Goal: Communication & Community: Ask a question

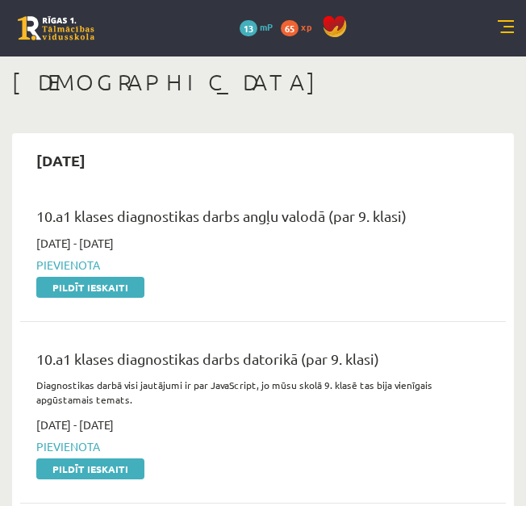
click at [499, 28] on link at bounding box center [506, 28] width 16 height 16
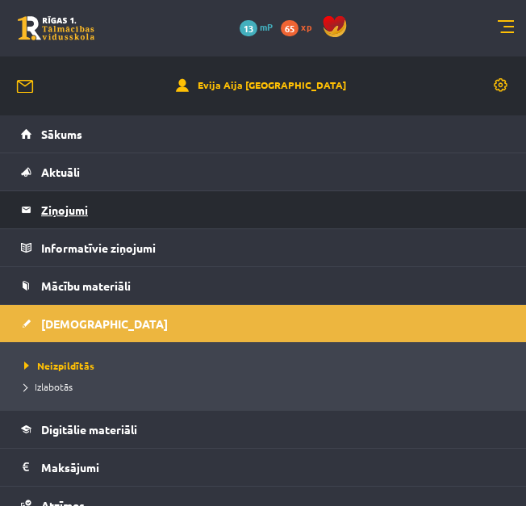
click at [136, 199] on legend "Ziņojumi 0" at bounding box center [273, 209] width 464 height 37
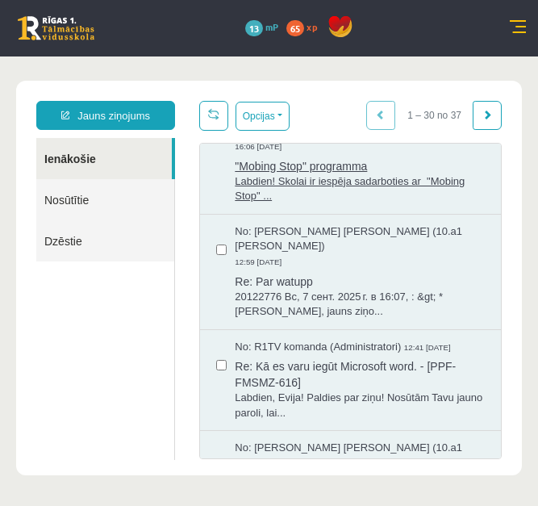
scroll to position [323, 0]
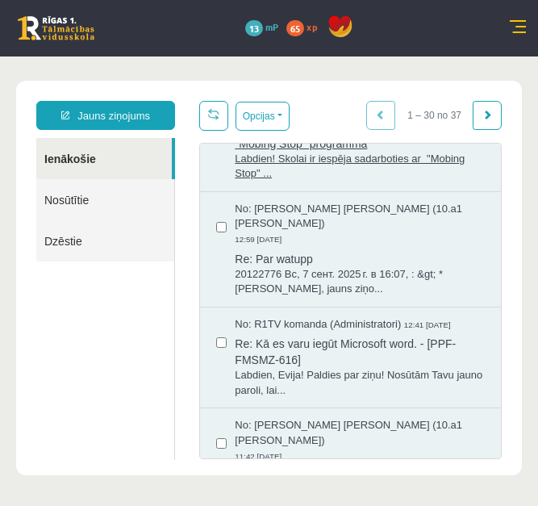
click at [339, 398] on span "Labdien, Evija! Paldies par ziņu! Nosūtām Tavu jauno paroli, lai..." at bounding box center [360, 383] width 250 height 30
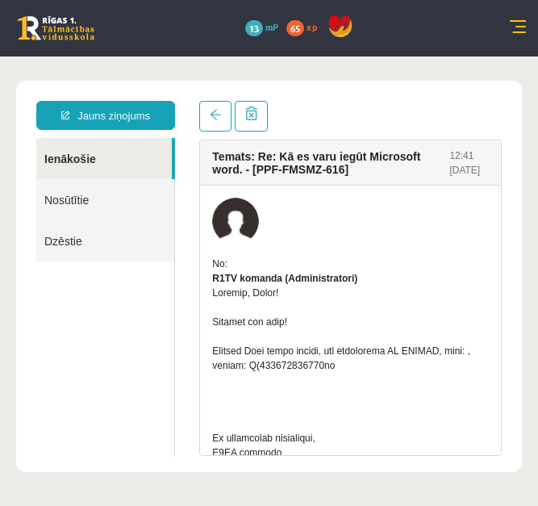
scroll to position [0, 0]
drag, startPoint x: 243, startPoint y: 381, endPoint x: 323, endPoint y: 381, distance: 80.6
copy div "F(356780714106oh"
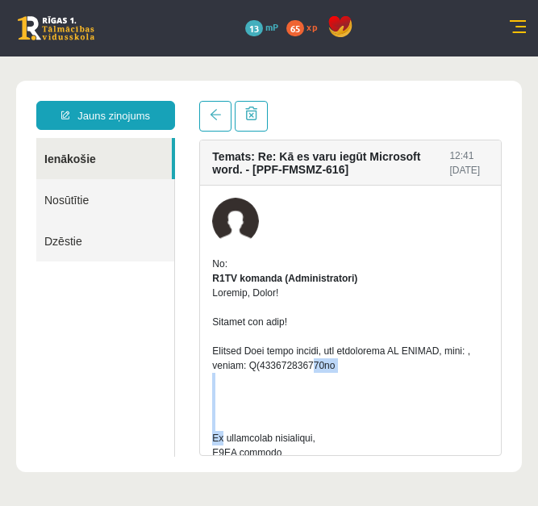
click at [98, 147] on link "Ienākošie" at bounding box center [103, 158] width 135 height 41
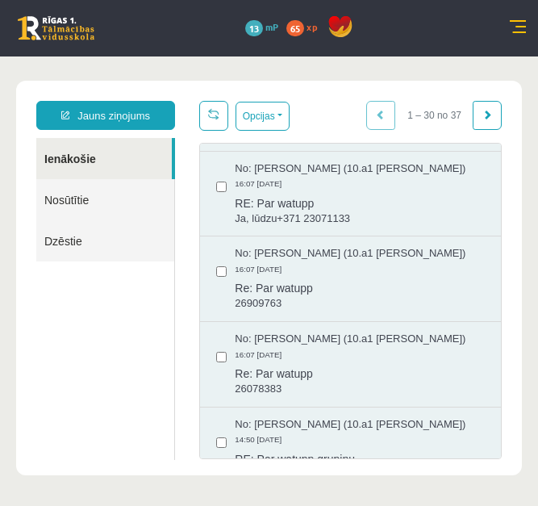
scroll to position [2347, 0]
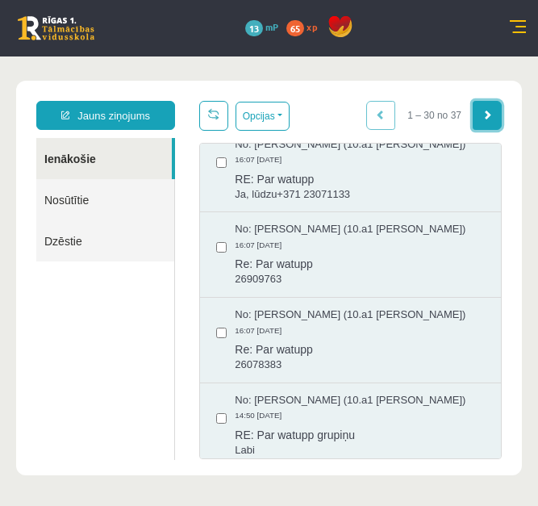
click at [473, 110] on link at bounding box center [487, 115] width 29 height 29
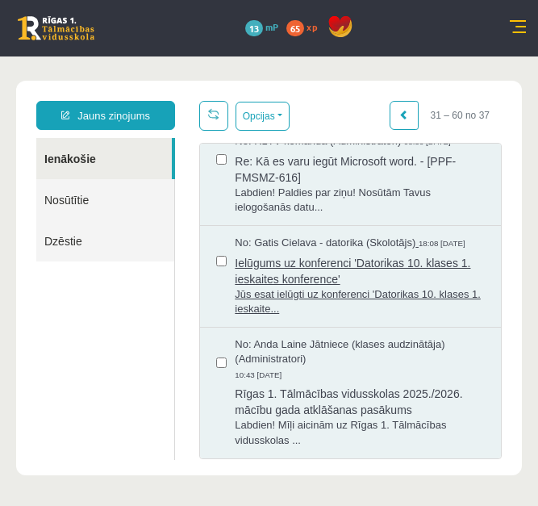
scroll to position [357, 0]
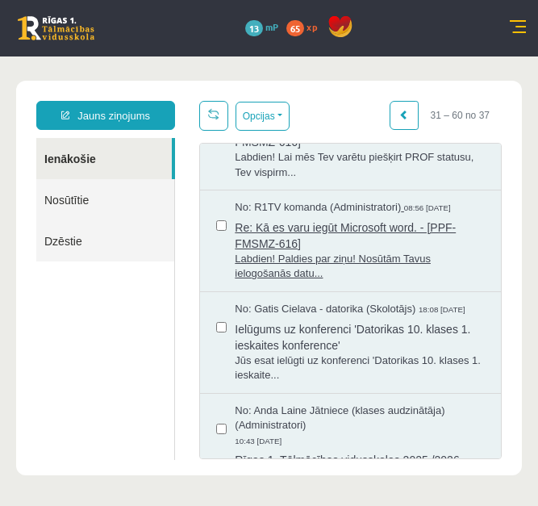
click at [402, 252] on span "Labdien! Paldies par ziņu! Nosūtām Tavus ielogošanās datu..." at bounding box center [360, 267] width 250 height 30
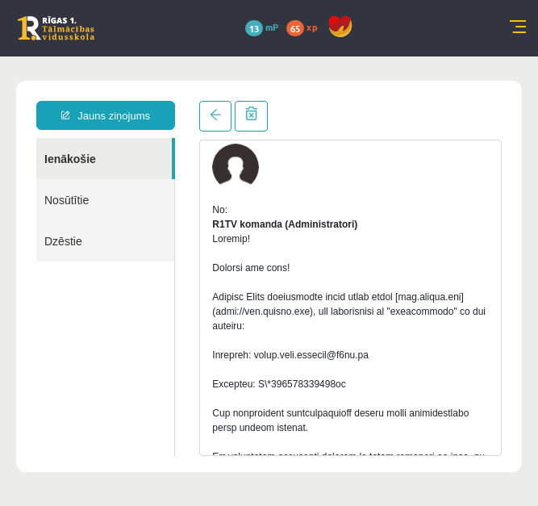
scroll to position [81, 0]
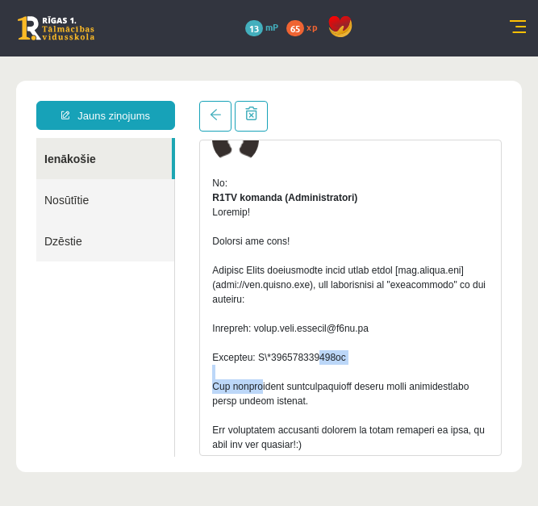
drag, startPoint x: 256, startPoint y: 374, endPoint x: 336, endPoint y: 380, distance: 80.8
drag, startPoint x: 336, startPoint y: 380, endPoint x: 362, endPoint y: 376, distance: 26.1
drag, startPoint x: 258, startPoint y: 372, endPoint x: 340, endPoint y: 373, distance: 82.3
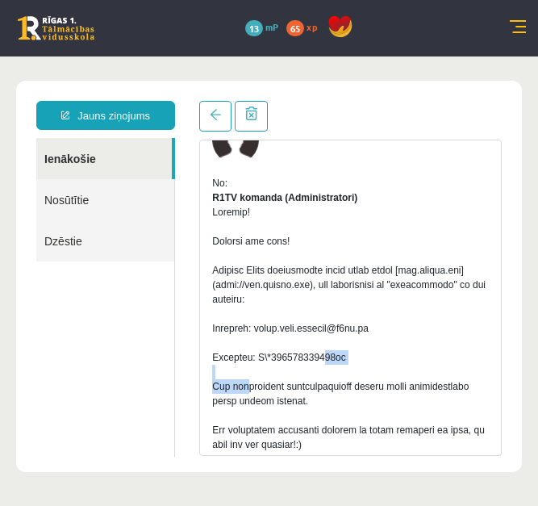
copy div "L\*911198620814ul"
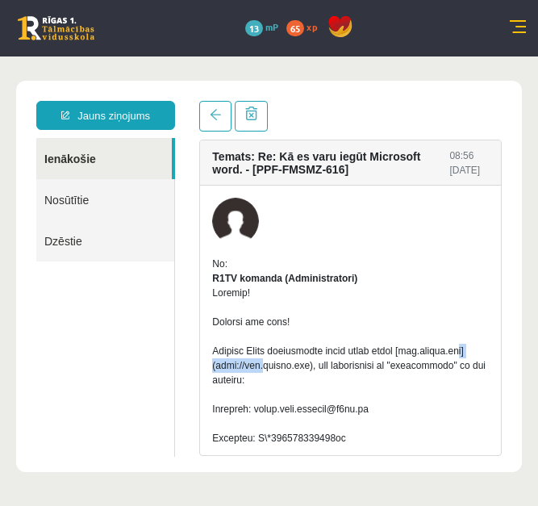
drag, startPoint x: 281, startPoint y: 380, endPoint x: 214, endPoint y: 377, distance: 67.0
copy div "[DOMAIN_NAME]"
drag, startPoint x: 381, startPoint y: 381, endPoint x: 288, endPoint y: 379, distance: 92.7
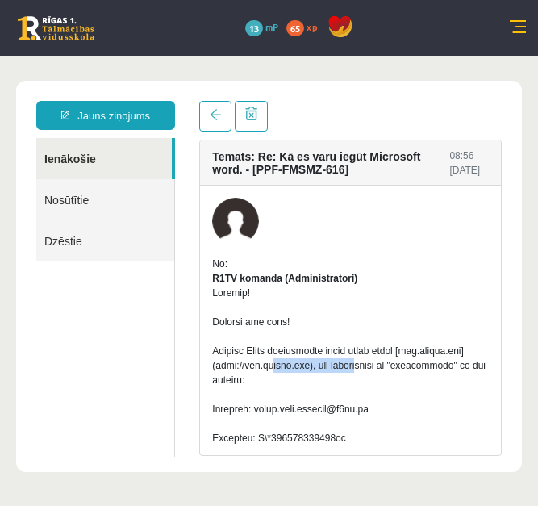
copy div "[URL][DOMAIN_NAME]"
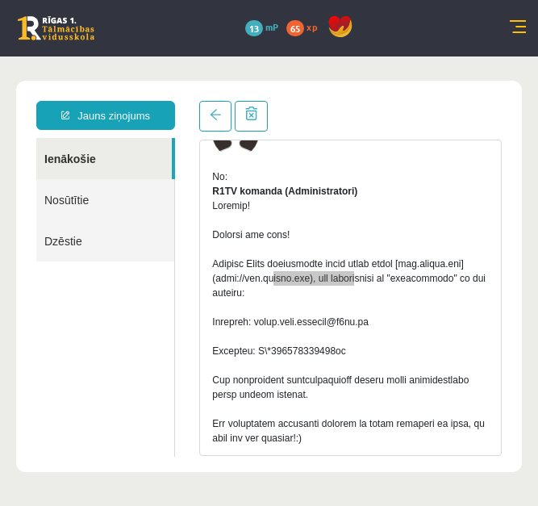
scroll to position [81, 0]
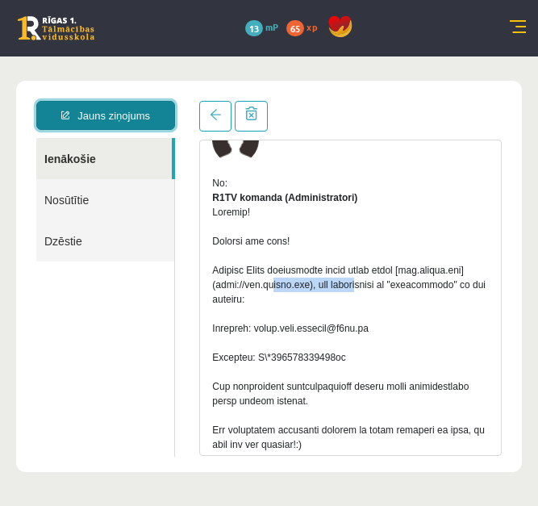
click at [134, 106] on link "Jauns ziņojums" at bounding box center [105, 115] width 139 height 29
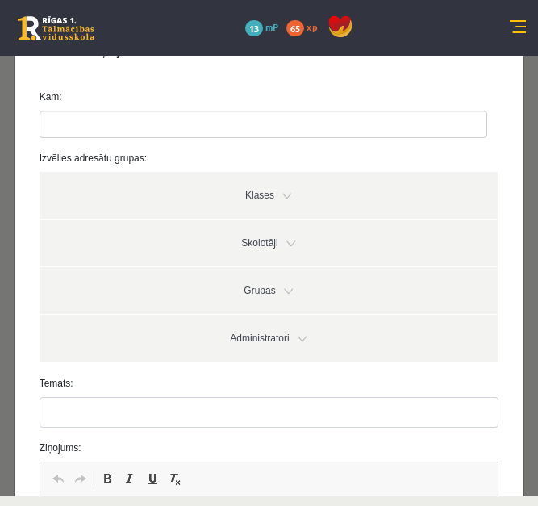
scroll to position [0, 0]
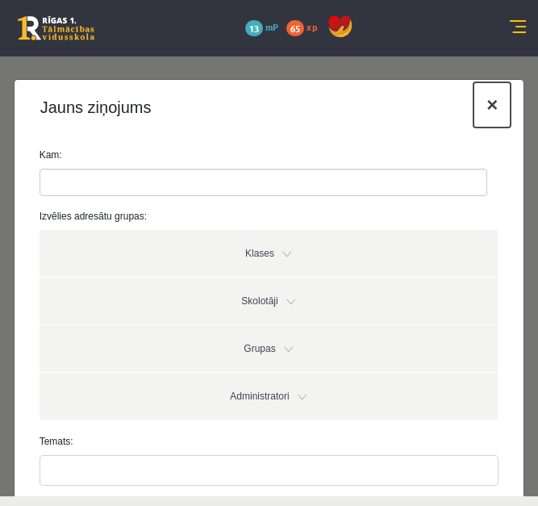
click at [478, 107] on button "×" at bounding box center [491, 104] width 37 height 45
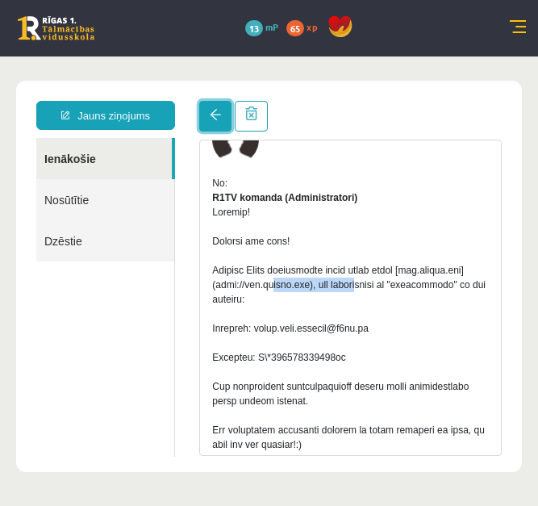
click at [211, 117] on span at bounding box center [215, 114] width 11 height 11
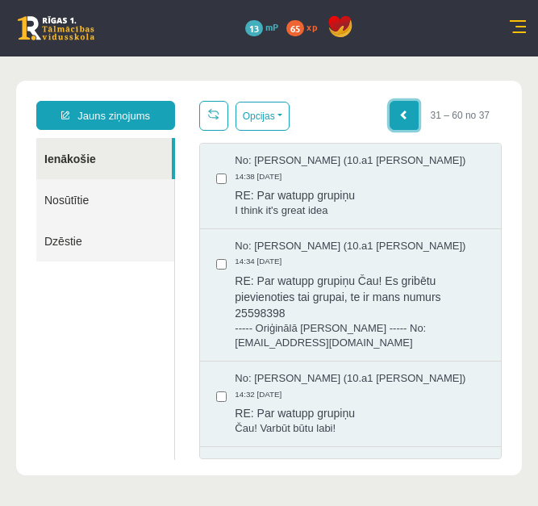
click at [399, 116] on span at bounding box center [404, 115] width 10 height 10
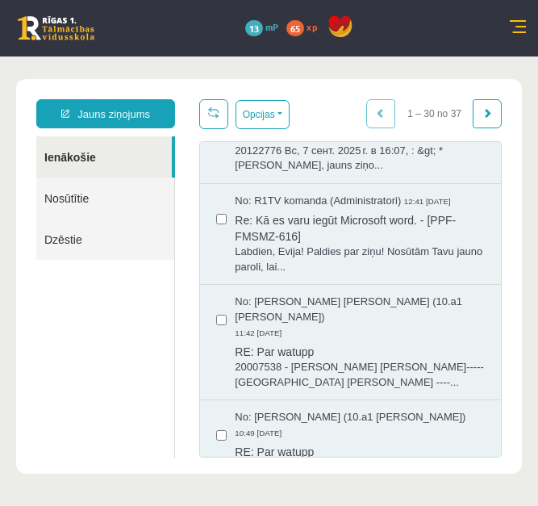
scroll to position [403, 0]
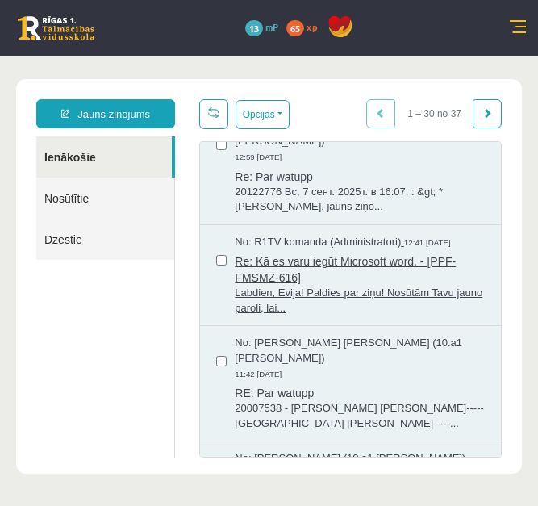
click at [406, 302] on span "Labdien, Evija! Paldies par ziņu! Nosūtām Tavu jauno paroli, lai..." at bounding box center [360, 300] width 250 height 30
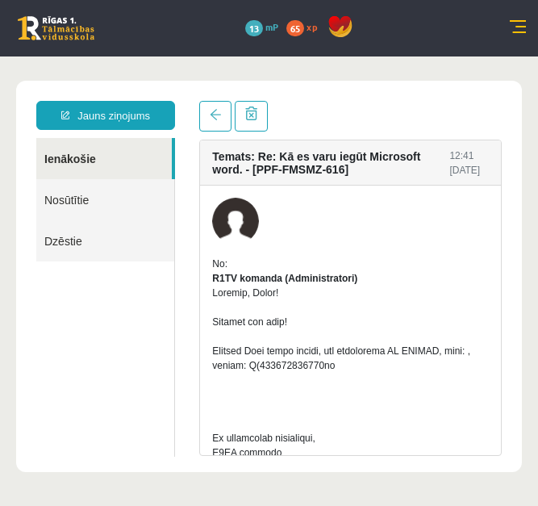
scroll to position [0, 0]
click at [217, 120] on span at bounding box center [215, 114] width 11 height 11
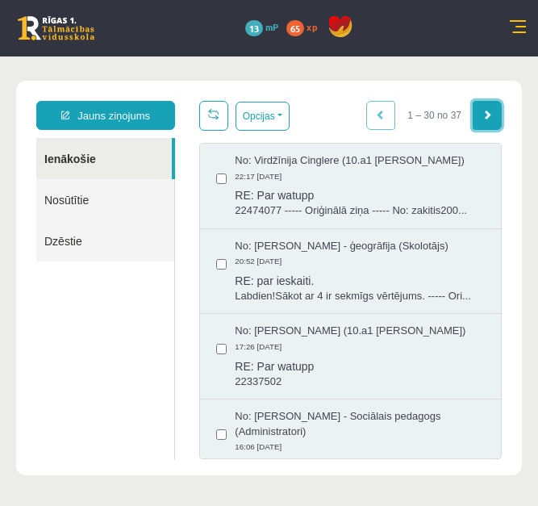
click at [482, 125] on link at bounding box center [487, 115] width 29 height 29
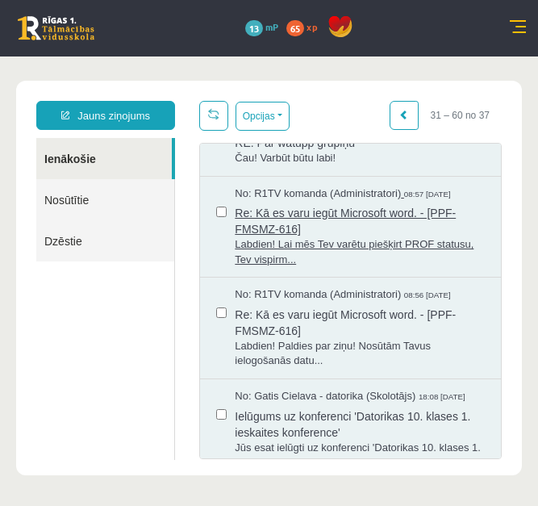
scroll to position [242, 0]
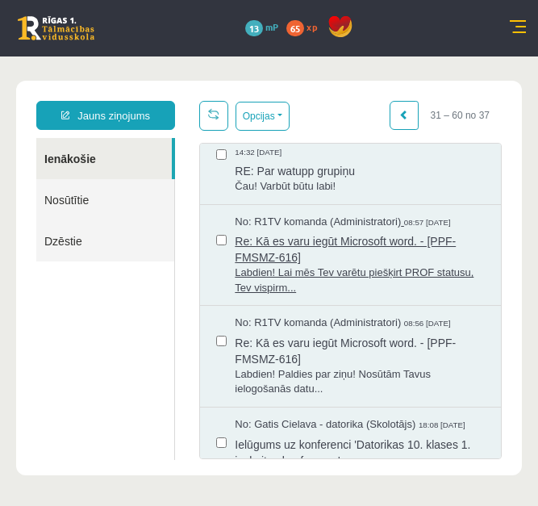
click at [401, 273] on span "Labdien! Lai mēs Tev varētu piešķirt PROF statusu, Tev vispirm..." at bounding box center [360, 280] width 250 height 30
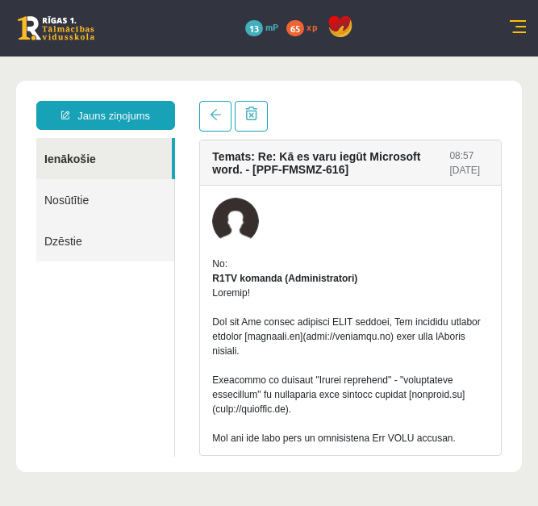
scroll to position [0, 0]
click at [221, 111] on span at bounding box center [215, 114] width 11 height 11
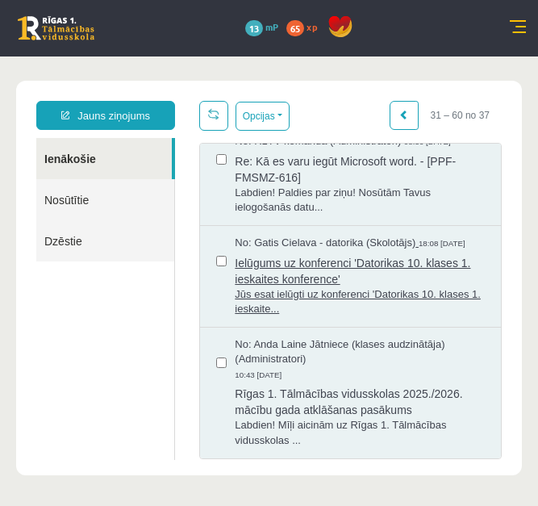
scroll to position [357, 0]
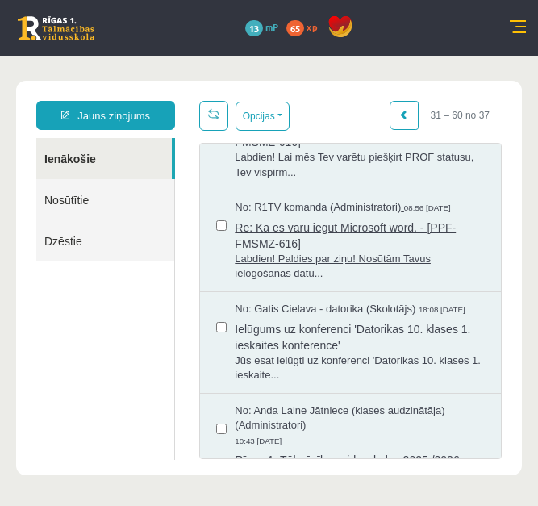
click at [406, 266] on span "Labdien! Paldies par ziņu! Nosūtām Tavus ielogošanās datu..." at bounding box center [360, 267] width 250 height 30
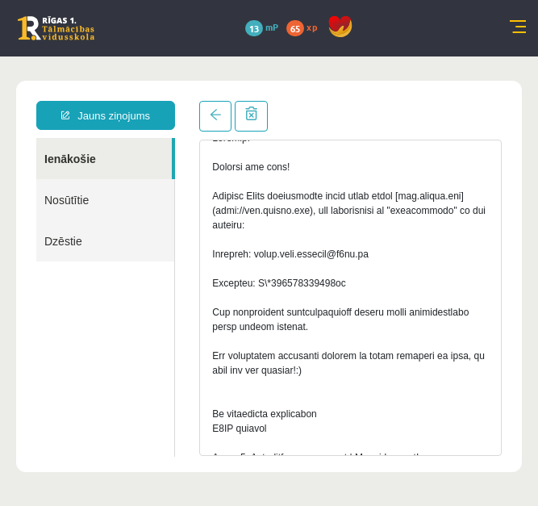
scroll to position [161, 0]
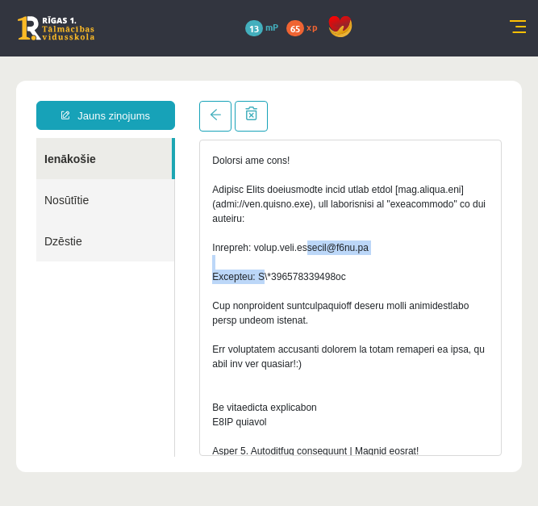
drag, startPoint x: 262, startPoint y: 264, endPoint x: 356, endPoint y: 264, distance: 93.5
copy div "[EMAIL_ADDRESS][DOMAIN_NAME]"
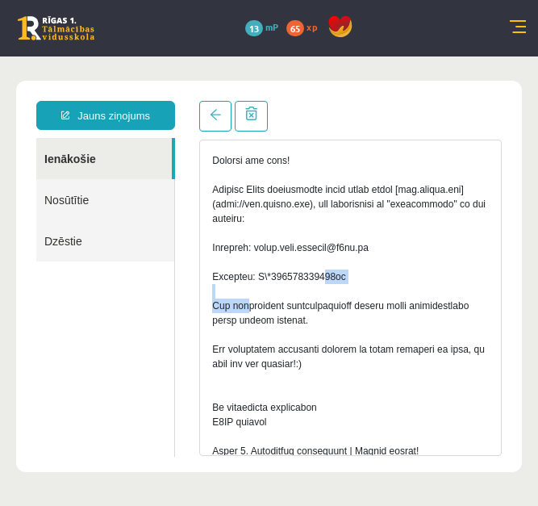
drag, startPoint x: 258, startPoint y: 294, endPoint x: 341, endPoint y: 292, distance: 83.1
click at [214, 121] on link at bounding box center [215, 116] width 32 height 31
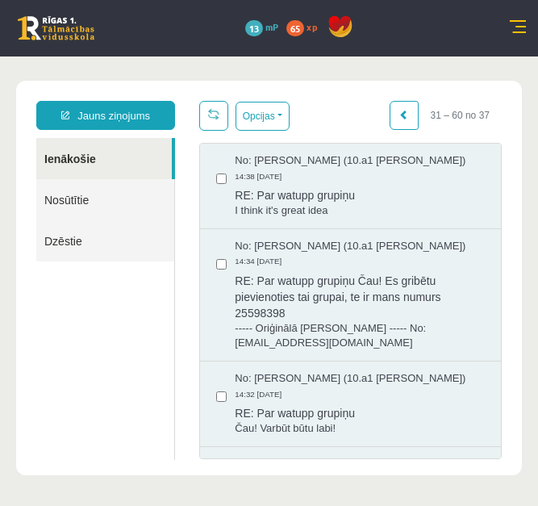
scroll to position [0, 0]
click at [399, 116] on span at bounding box center [404, 115] width 10 height 10
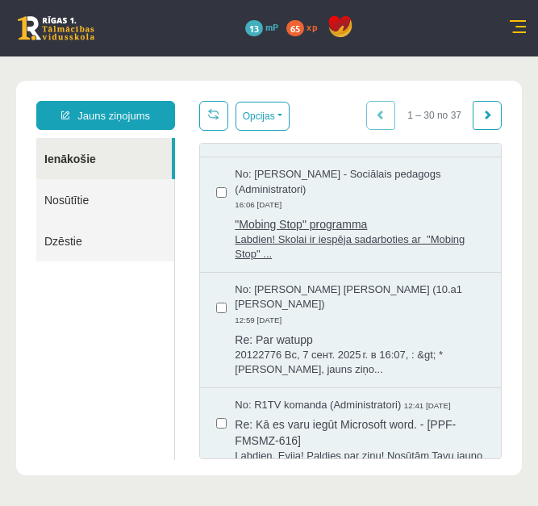
scroll to position [323, 0]
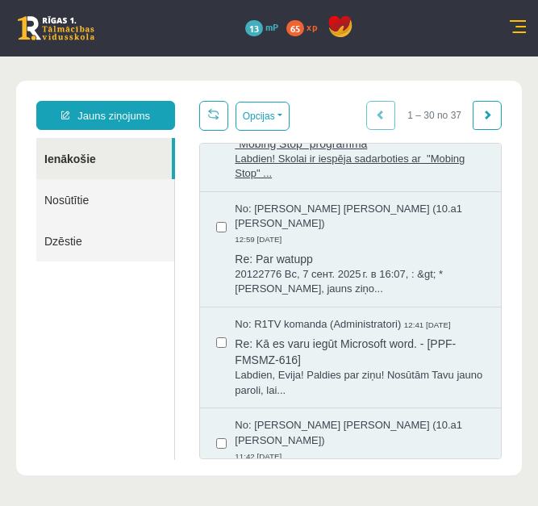
click at [333, 368] on span "Re: Kā es varu iegūt Microsoft word. - [PPF-FMSMZ-616]" at bounding box center [360, 349] width 250 height 36
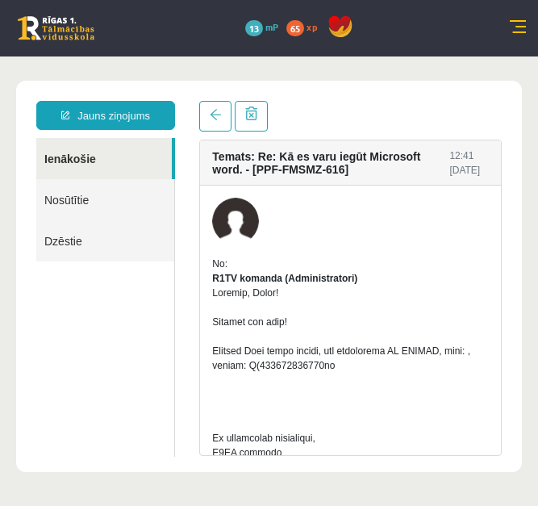
scroll to position [0, 0]
drag, startPoint x: 243, startPoint y: 381, endPoint x: 264, endPoint y: 381, distance: 21.0
drag, startPoint x: 264, startPoint y: 381, endPoint x: 263, endPoint y: 403, distance: 21.8
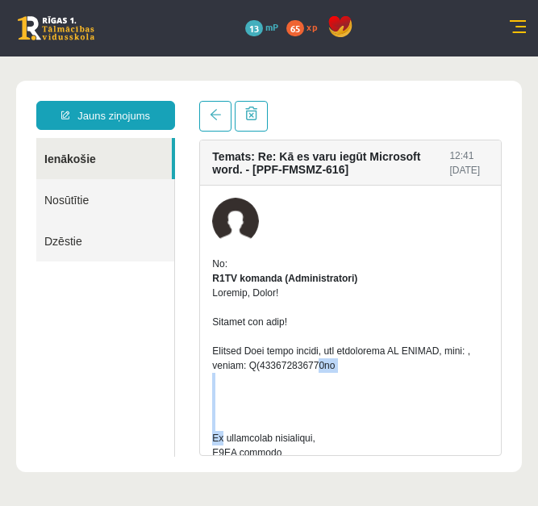
drag, startPoint x: 244, startPoint y: 380, endPoint x: 325, endPoint y: 383, distance: 80.7
copy div "F(356780714106oh"
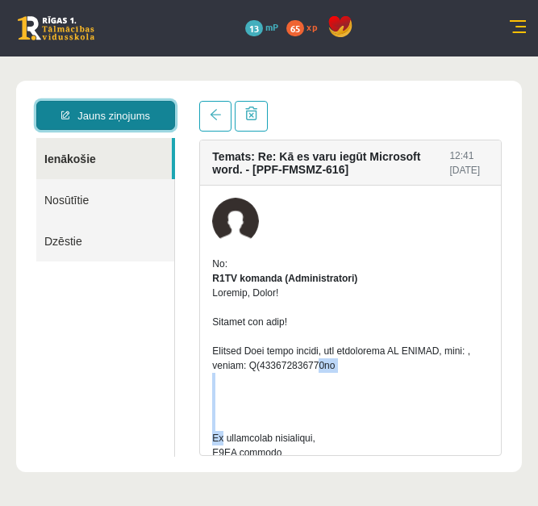
drag, startPoint x: 150, startPoint y: 115, endPoint x: 173, endPoint y: 121, distance: 24.1
click at [151, 115] on link "Jauns ziņojums" at bounding box center [105, 115] width 139 height 29
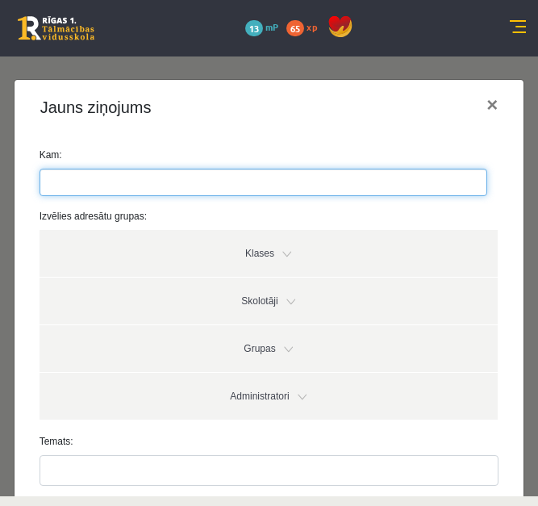
click at [127, 170] on ul at bounding box center [263, 182] width 446 height 26
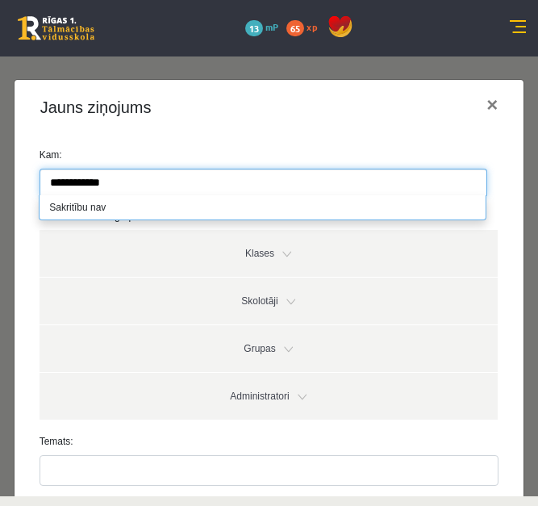
type input "**********"
drag, startPoint x: 110, startPoint y: 178, endPoint x: 126, endPoint y: 182, distance: 15.8
click at [92, 177] on input "**********" at bounding box center [95, 182] width 110 height 26
drag, startPoint x: 117, startPoint y: 181, endPoint x: 53, endPoint y: 180, distance: 63.7
click at [53, 180] on input "**********" at bounding box center [95, 182] width 110 height 26
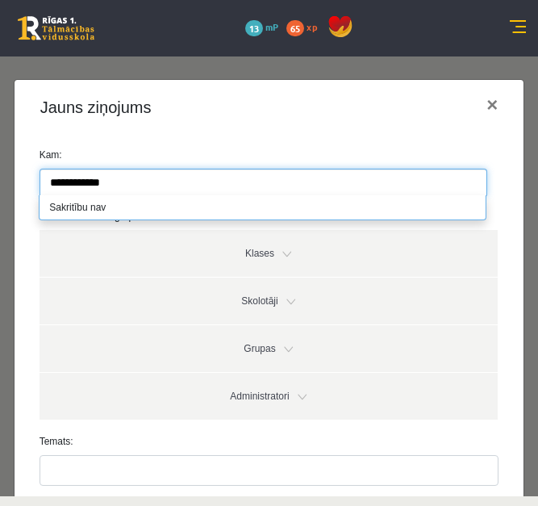
paste input "search"
click at [23, 310] on div "Kam: Izvēlies adresātu grupas: Klases Skolotāji Grupas Administratori 10.a1 [PE…" at bounding box center [270, 489] width 510 height 709
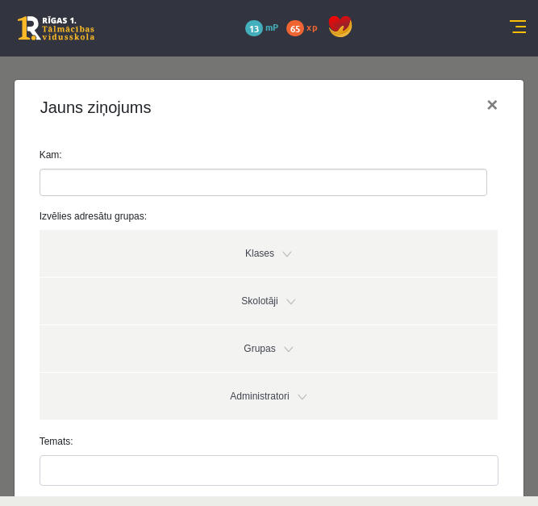
click at [96, 185] on input "search" at bounding box center [68, 182] width 56 height 26
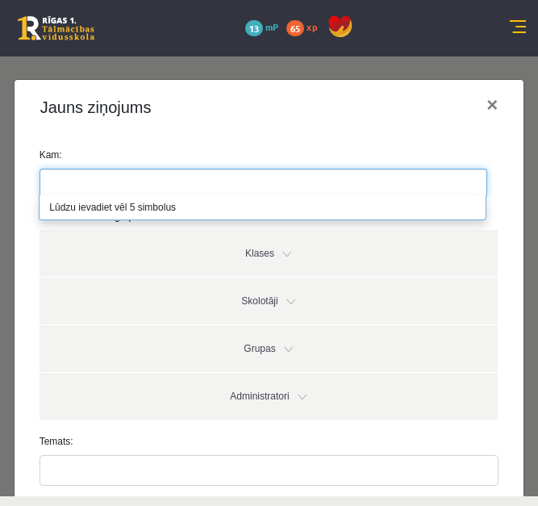
click at [94, 184] on input "search" at bounding box center [68, 182] width 56 height 26
drag, startPoint x: 111, startPoint y: 181, endPoint x: 53, endPoint y: 185, distance: 58.2
click at [52, 185] on input "**********" at bounding box center [95, 182] width 110 height 26
type input "**********"
click at [409, 134] on div "Jauns ziņojums ×" at bounding box center [270, 107] width 510 height 55
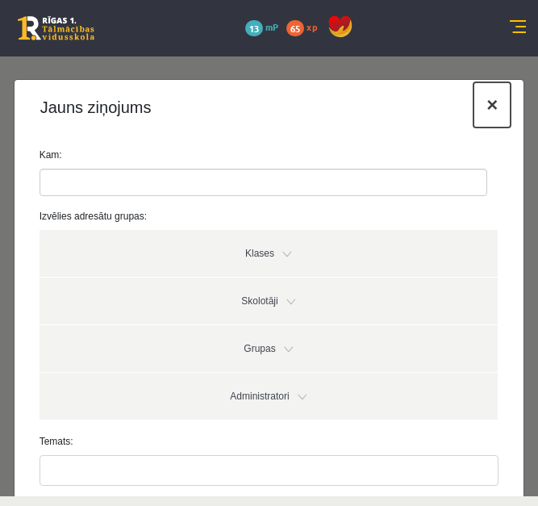
click at [484, 104] on button "×" at bounding box center [491, 104] width 37 height 45
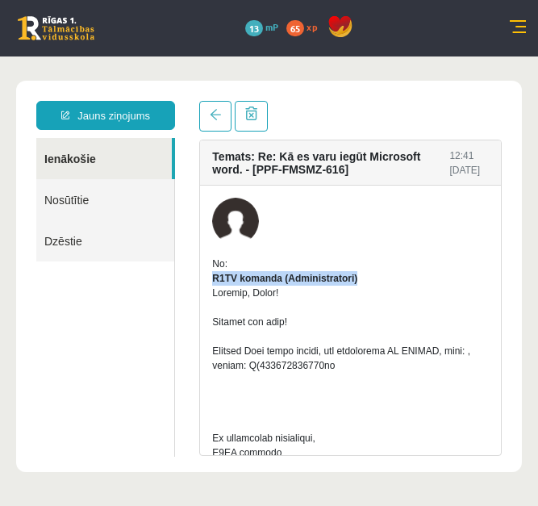
drag, startPoint x: 357, startPoint y: 279, endPoint x: 214, endPoint y: 280, distance: 142.7
click at [214, 280] on strong "R1TV komanda (Administratori)" at bounding box center [284, 278] width 145 height 11
copy strong "R1TV komanda (Administratori)"
